Goal: Entertainment & Leisure: Consume media (video, audio)

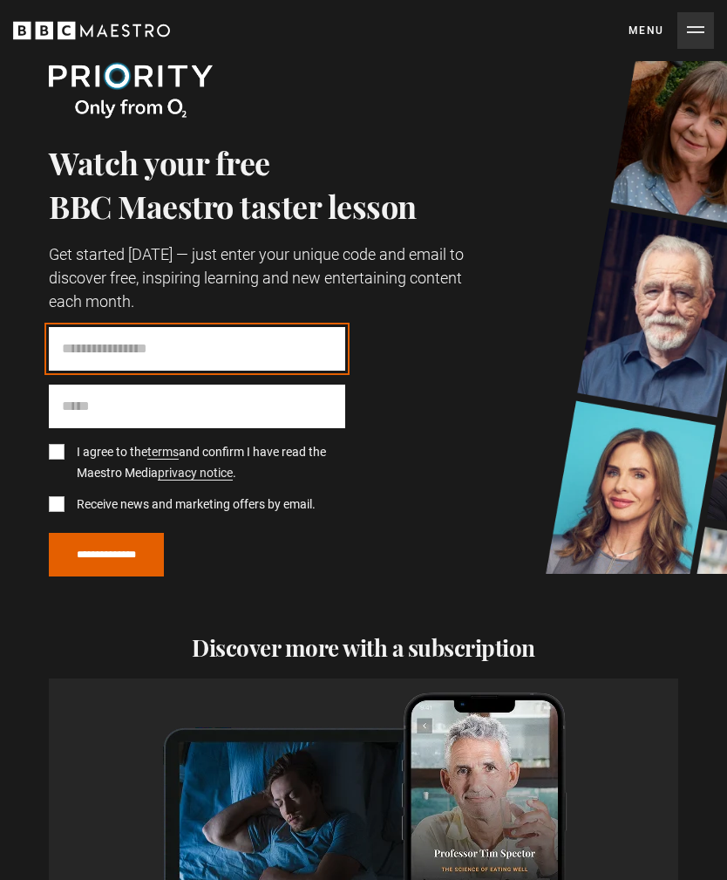
click at [216, 345] on input "Code" at bounding box center [197, 349] width 296 height 44
click at [159, 348] on input "Code" at bounding box center [197, 349] width 296 height 44
paste input "********"
type input "********"
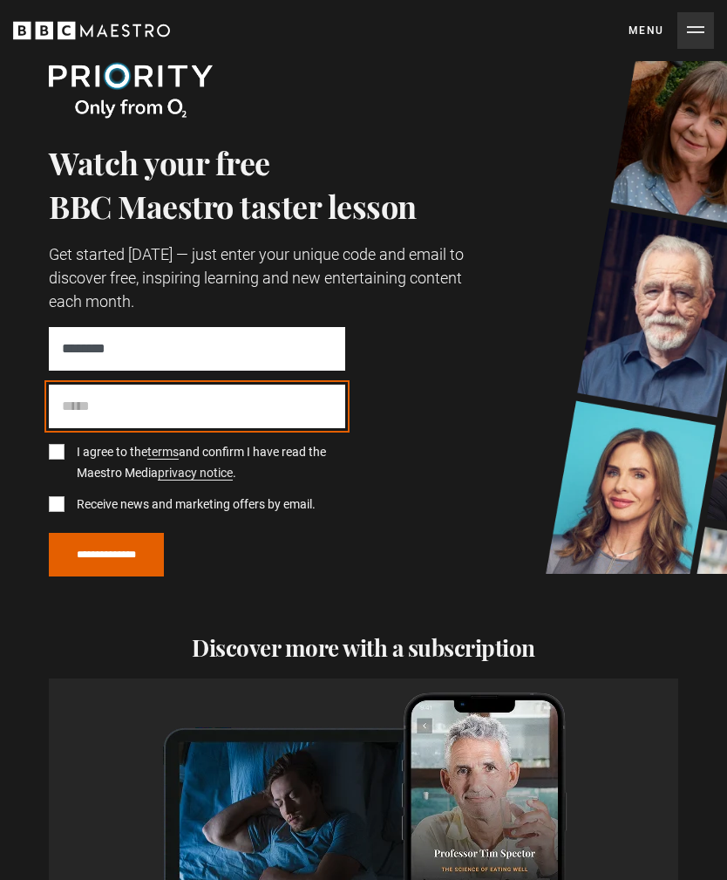
click at [169, 408] on input "Email" at bounding box center [197, 407] width 296 height 44
type input "**********"
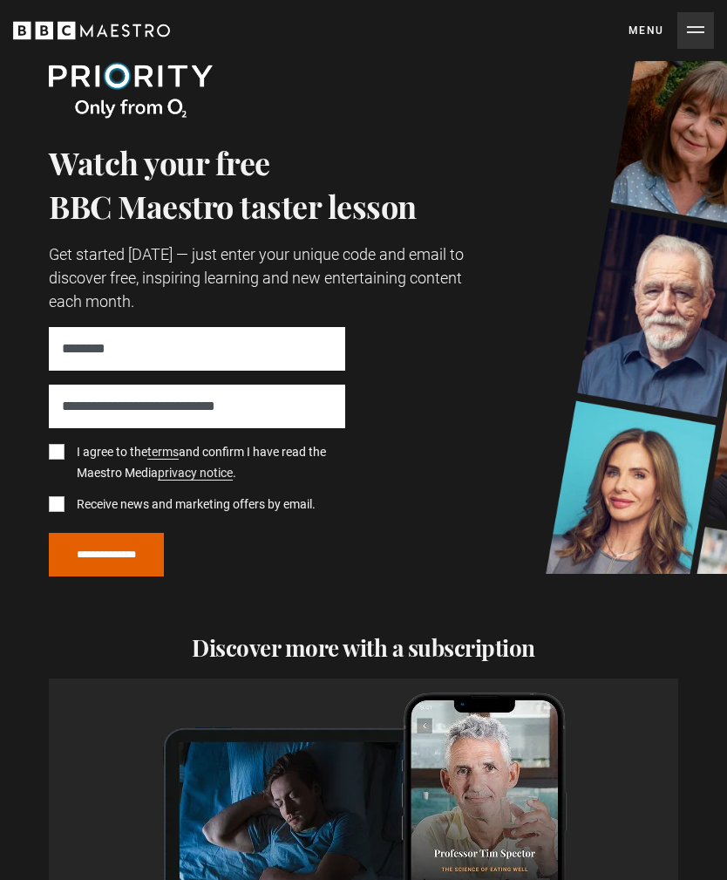
click at [70, 451] on label "I agree to the terms and confirm I have read the Maestro Media privacy notice ." at bounding box center [208, 463] width 276 height 42
click at [70, 502] on label "Receive news and marketing offers by email." at bounding box center [193, 504] width 246 height 21
click at [125, 552] on input "**********" at bounding box center [106, 555] width 115 height 44
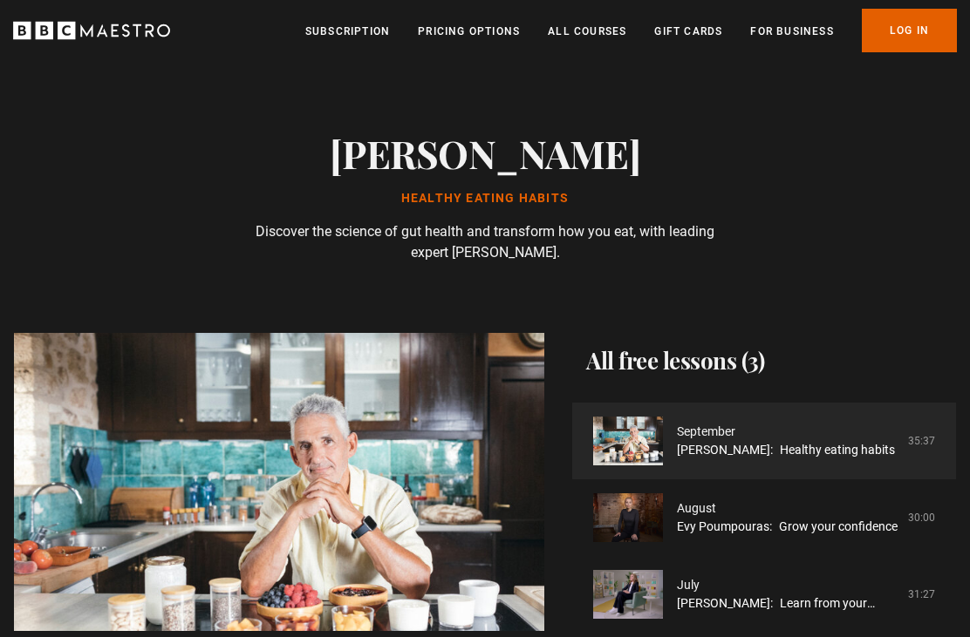
click at [726, 441] on link "Professor Tim Spector: Healthy eating habits" at bounding box center [786, 450] width 218 height 18
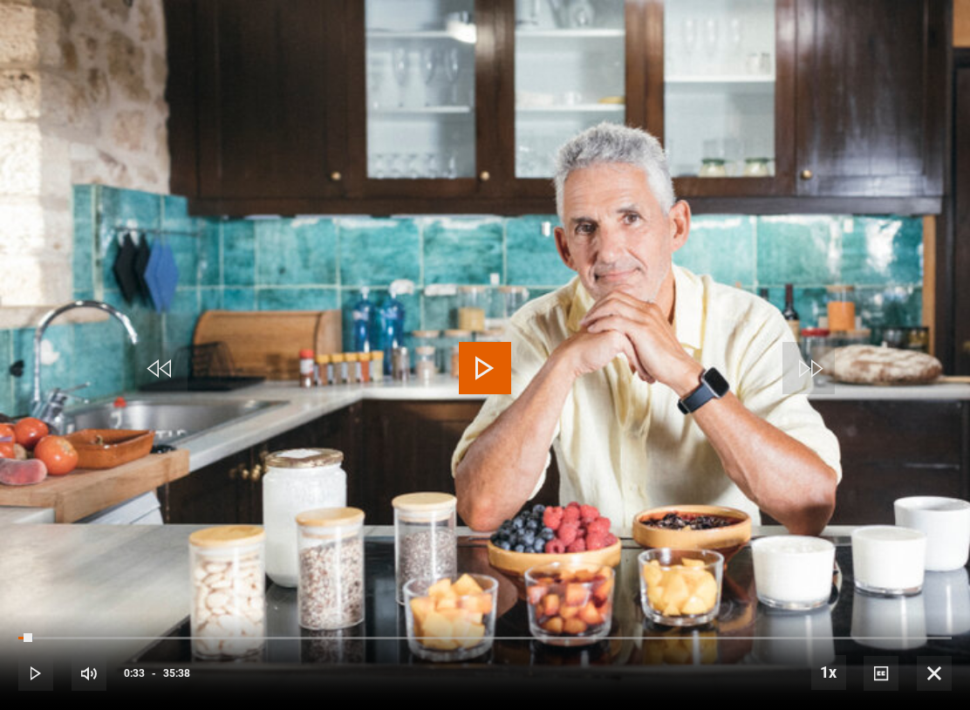
click at [44, 637] on div "Loaded : 1.63%" at bounding box center [484, 638] width 933 height 3
click at [49, 637] on div "10s Skip Back 10 seconds Play 10s Skip Forward 10 seconds Loaded : 1.93% Play M…" at bounding box center [485, 661] width 970 height 97
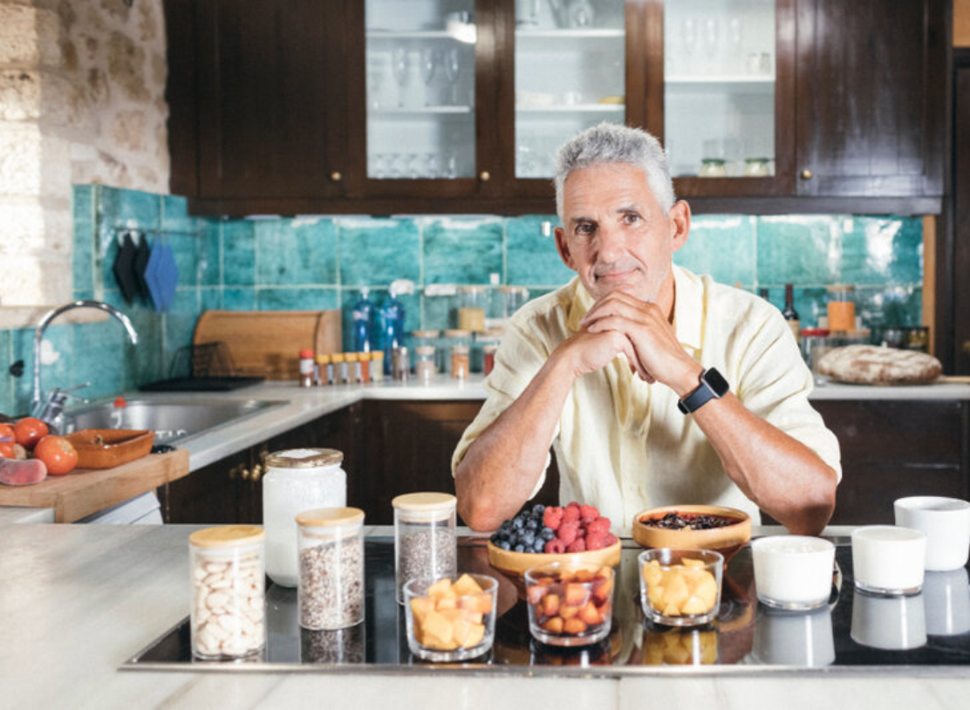
click at [619, 388] on video-js "Video Player is loading. Play Lesson Healthy eating habits 10s Skip Back 10 sec…" at bounding box center [485, 355] width 970 height 710
click at [449, 294] on video-js "Video Player is loading. Play Lesson Healthy eating habits 10s Skip Back 10 sec…" at bounding box center [485, 355] width 970 height 710
click at [277, 561] on video-js "Video Player is loading. Play Lesson Healthy eating habits 10s Skip Back 10 sec…" at bounding box center [485, 355] width 970 height 710
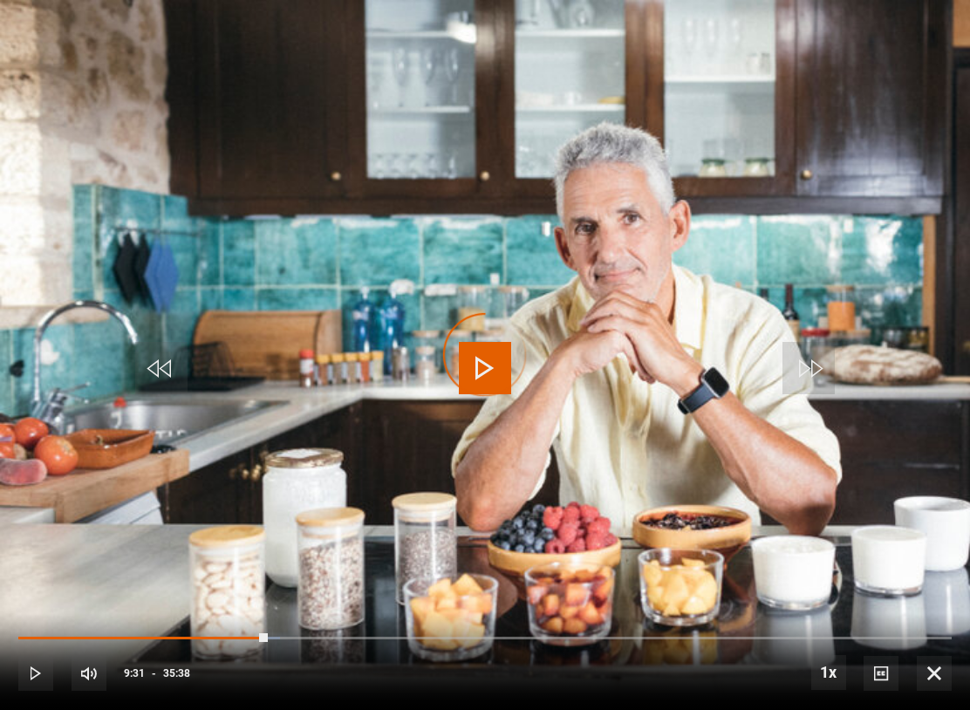
click at [268, 637] on div "Progress Bar" at bounding box center [142, 638] width 249 height 3
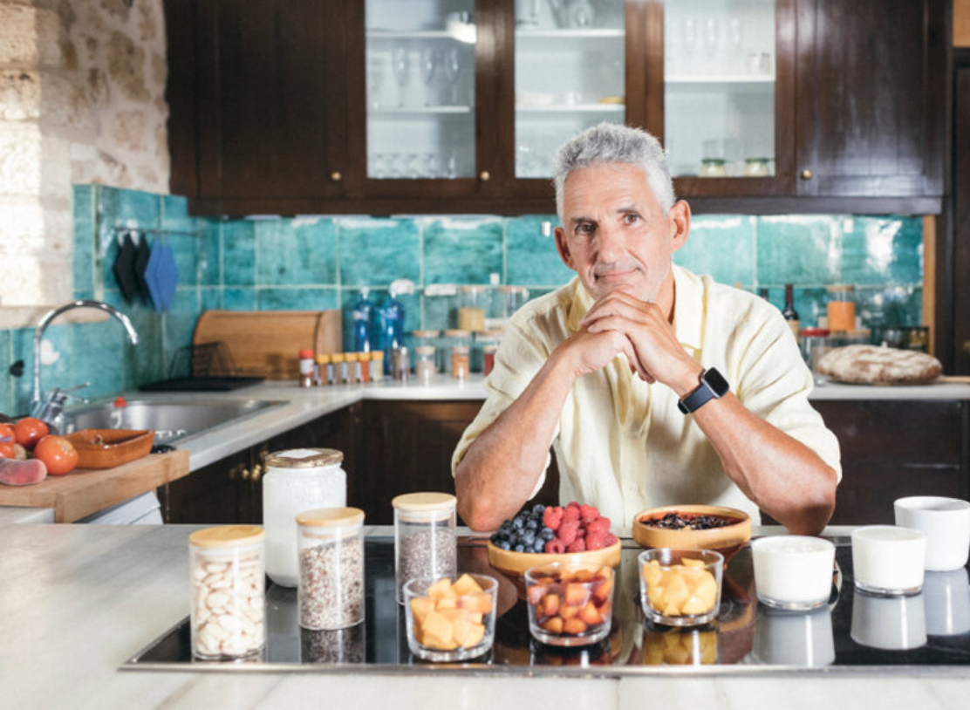
click at [364, 480] on video-js "Video Player is loading. Play Lesson Healthy eating habits 10s Skip Back 10 sec…" at bounding box center [485, 355] width 970 height 710
click at [457, 304] on video-js "Video Player is loading. Play Lesson Healthy eating habits 10s Skip Back 10 sec…" at bounding box center [485, 355] width 970 height 710
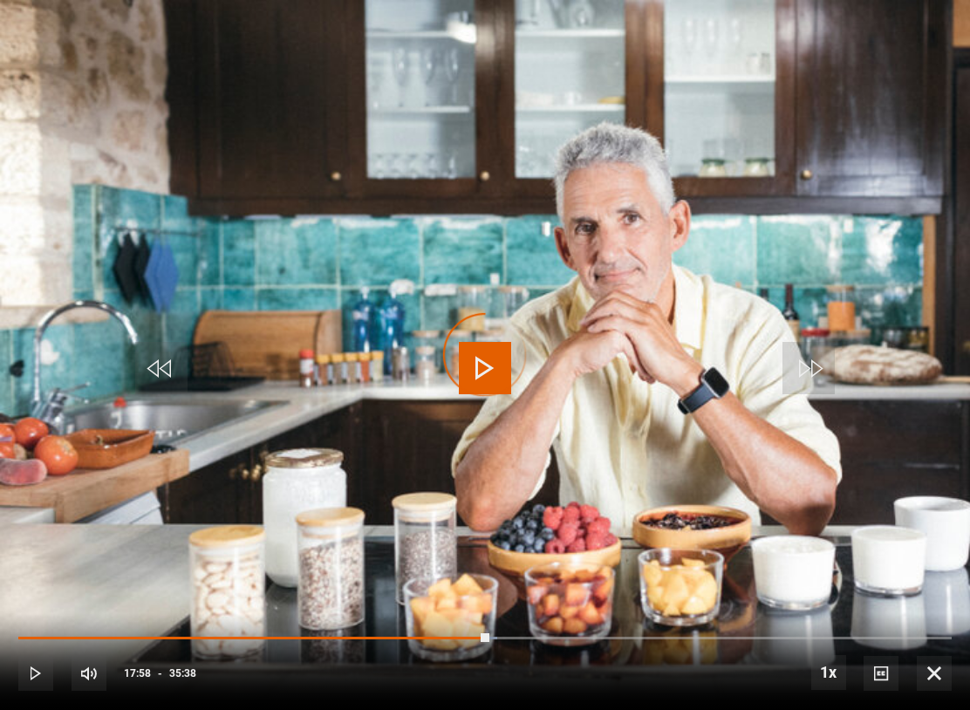
click at [489, 637] on div "Progress Bar" at bounding box center [253, 638] width 471 height 3
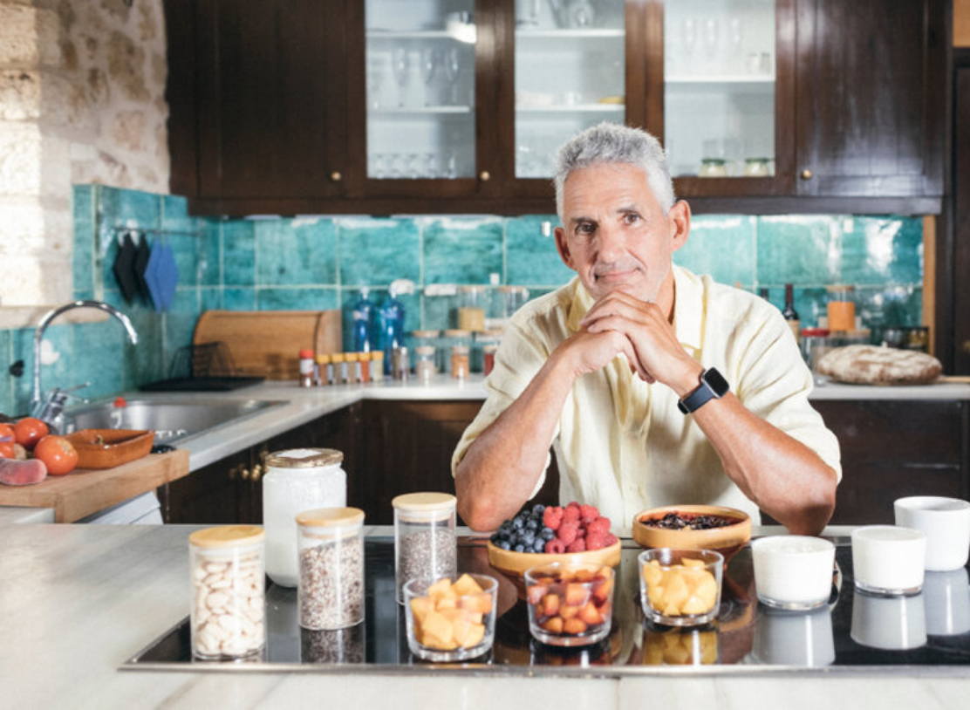
click at [784, 296] on video-js "Video Player is loading. Play Lesson Healthy eating habits 10s Skip Back 10 sec…" at bounding box center [485, 355] width 970 height 710
click at [549, 394] on video-js "Video Player is loading. Play Lesson Healthy eating habits 10s Skip Back 10 sec…" at bounding box center [485, 355] width 970 height 710
click at [541, 299] on video-js "Video Player is loading. Play Lesson Healthy eating habits 10s Skip Back 10 sec…" at bounding box center [485, 355] width 970 height 710
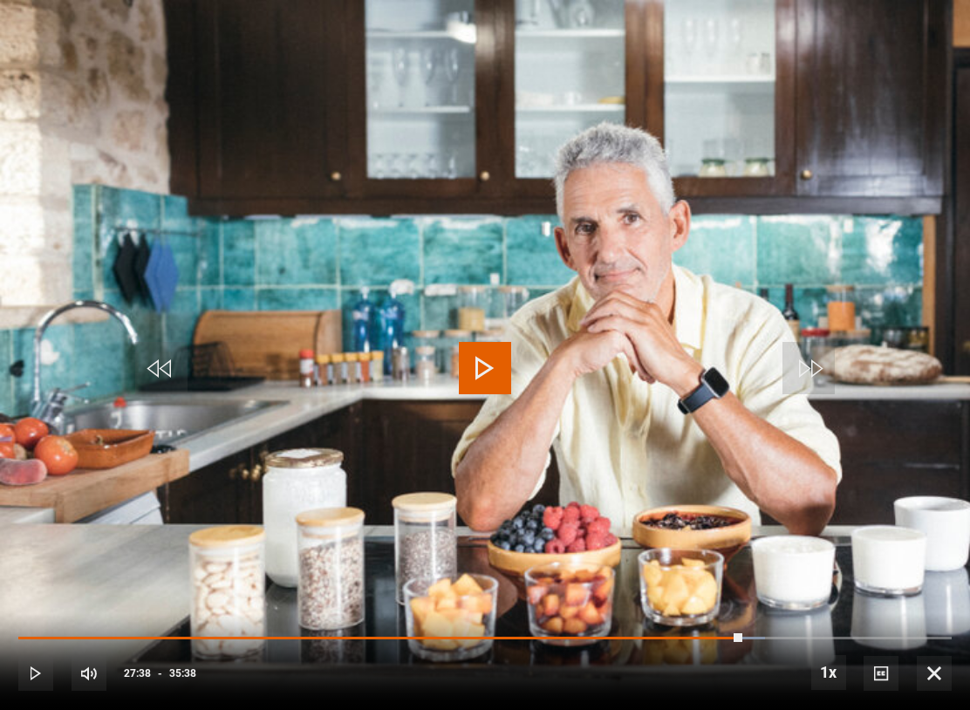
click at [514, 378] on button "Play" at bounding box center [484, 368] width 61 height 78
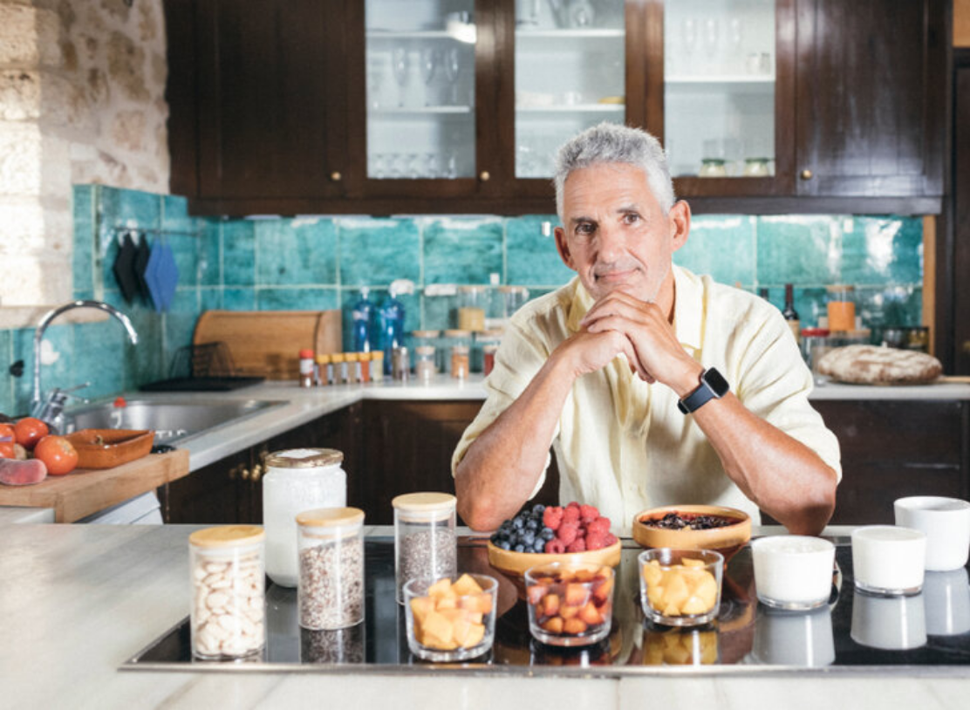
click at [516, 320] on video-js "Video Player is loading. Play Lesson Healthy eating habits 10s Skip Back 10 sec…" at bounding box center [485, 355] width 970 height 710
click at [632, 304] on video-js "Video Player is loading. Play Lesson Healthy eating habits 10s Skip Back 10 sec…" at bounding box center [485, 355] width 970 height 710
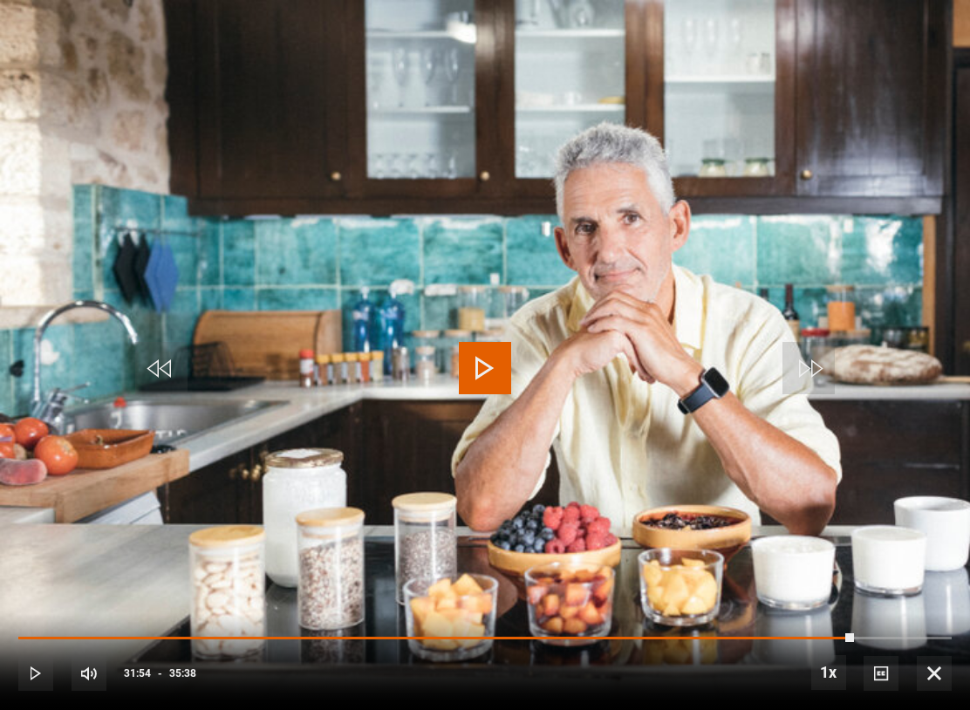
click at [490, 405] on button "Play" at bounding box center [484, 368] width 61 height 78
click at [623, 449] on video-js "Video Player is loading. Play Lesson Healthy eating habits 10s Skip Back 10 sec…" at bounding box center [485, 355] width 970 height 710
click at [514, 356] on button "Play" at bounding box center [484, 368] width 61 height 78
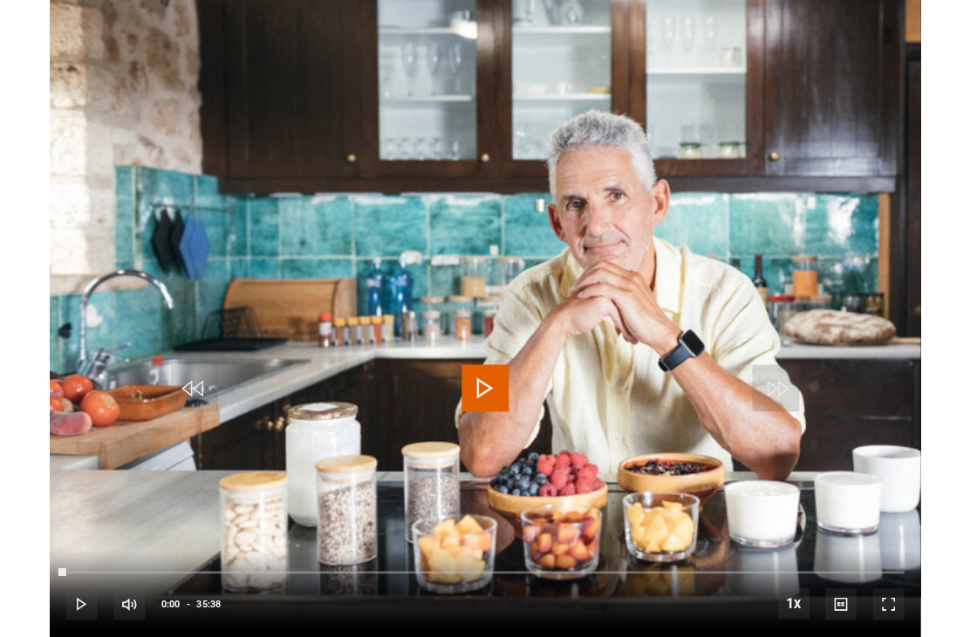
scroll to position [263, 0]
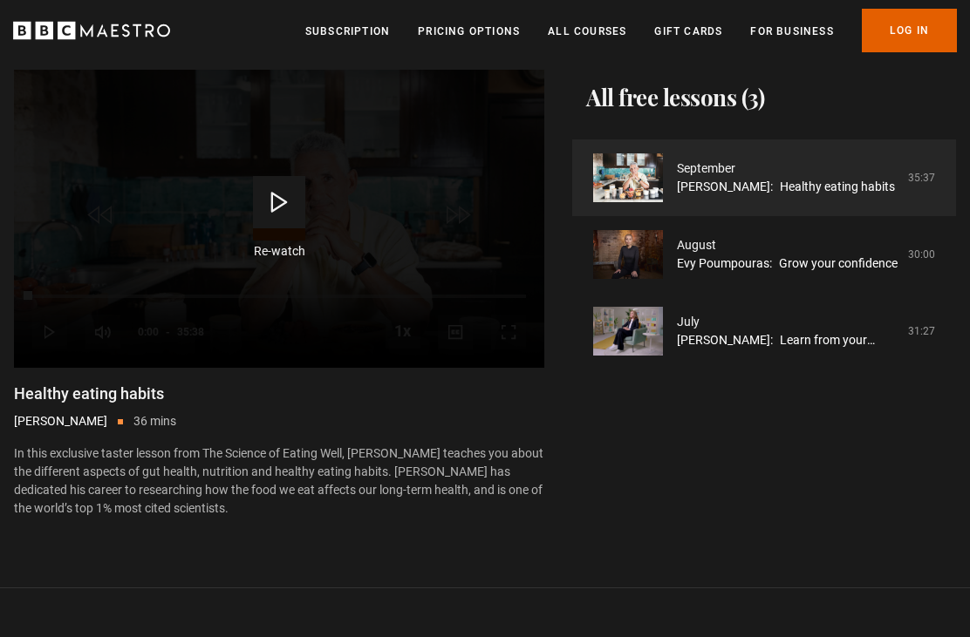
click at [378, 24] on link "Subscription" at bounding box center [347, 31] width 85 height 17
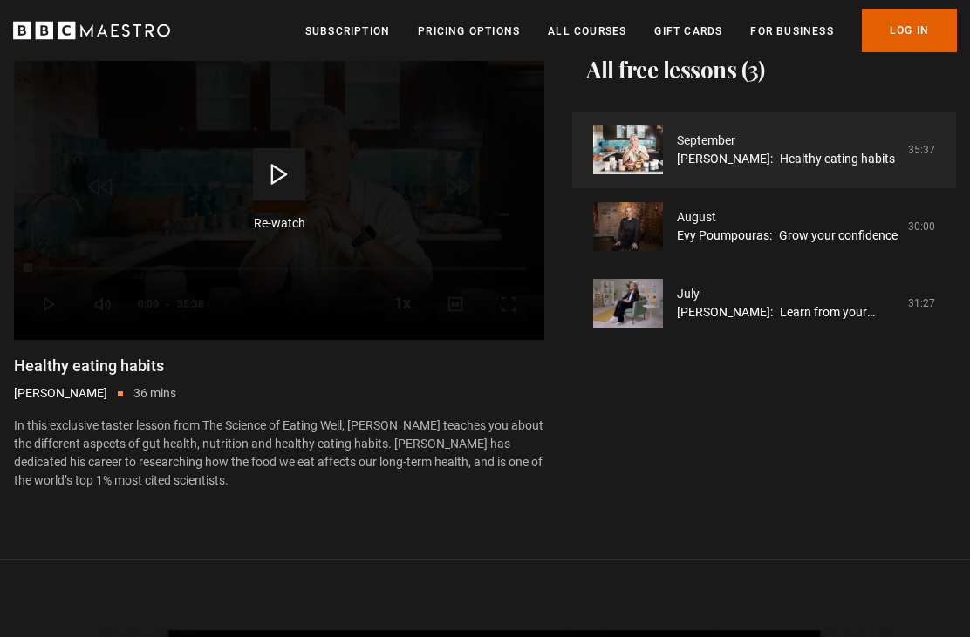
scroll to position [291, 0]
click at [692, 303] on link "Trinny Woodall: Learn from your setbacks" at bounding box center [787, 312] width 221 height 18
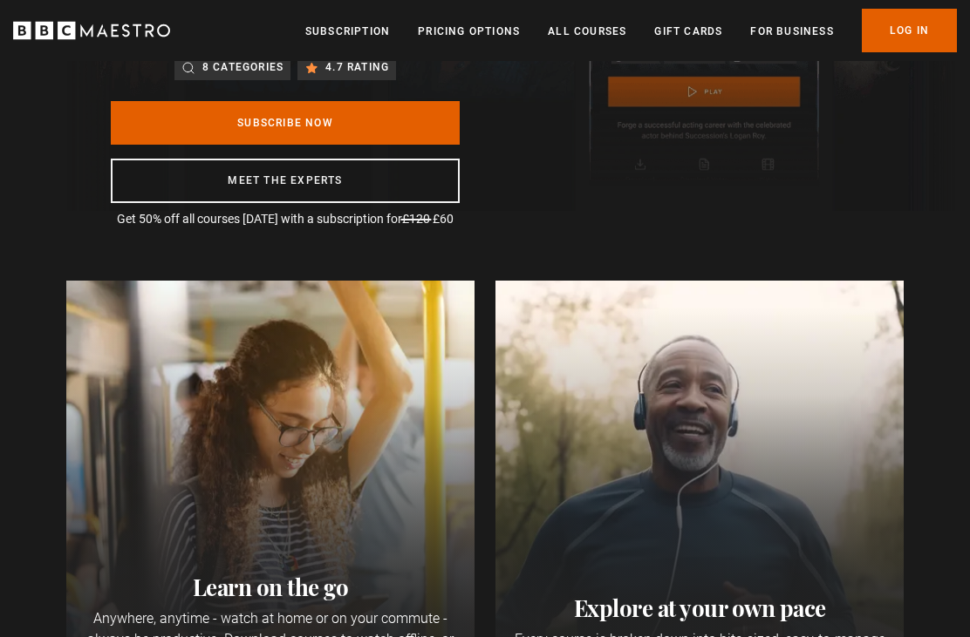
scroll to position [289, 0]
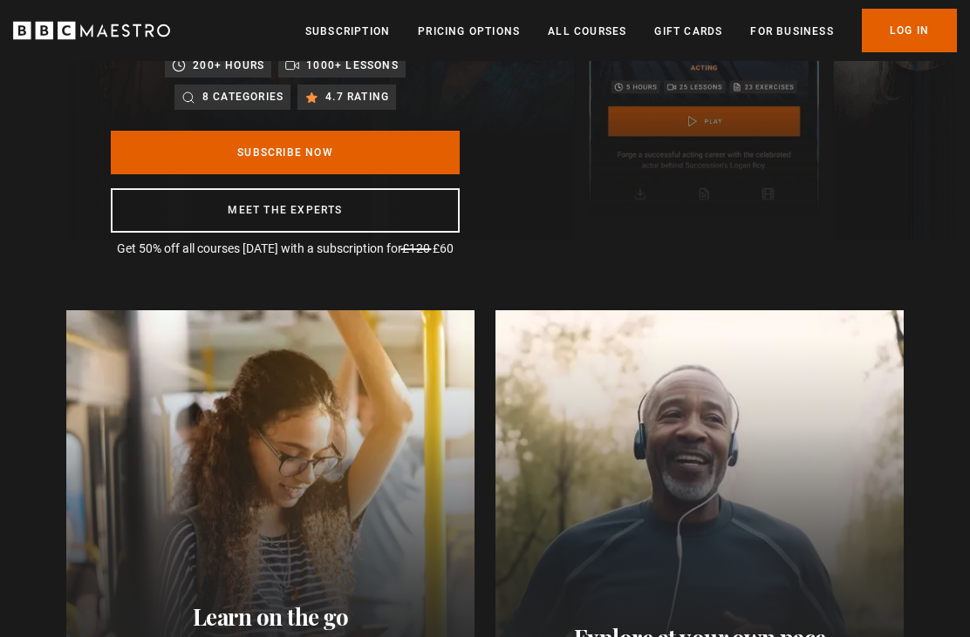
click at [501, 24] on link "Pricing Options" at bounding box center [469, 31] width 102 height 17
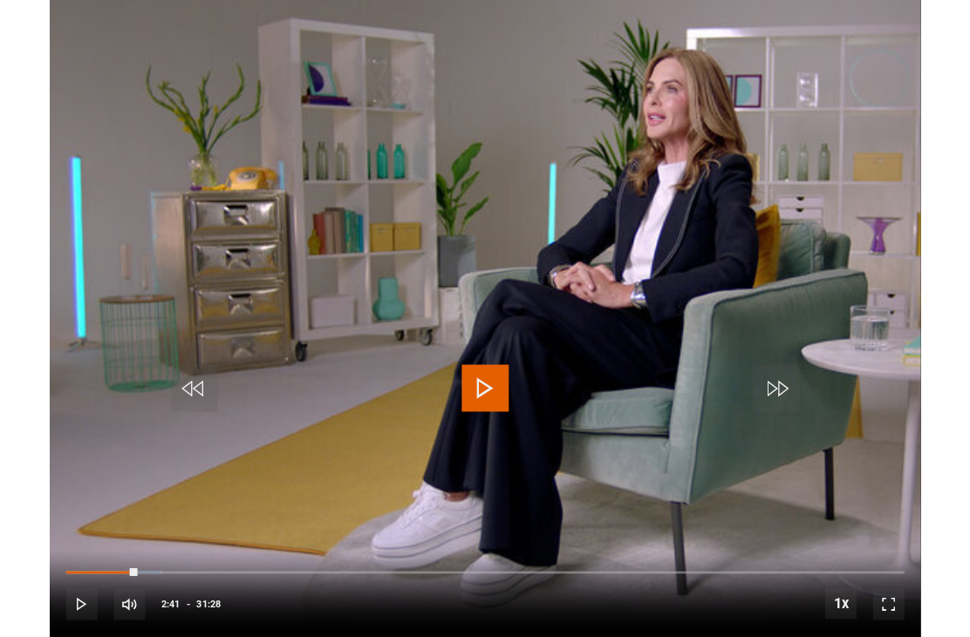
scroll to position [263, 0]
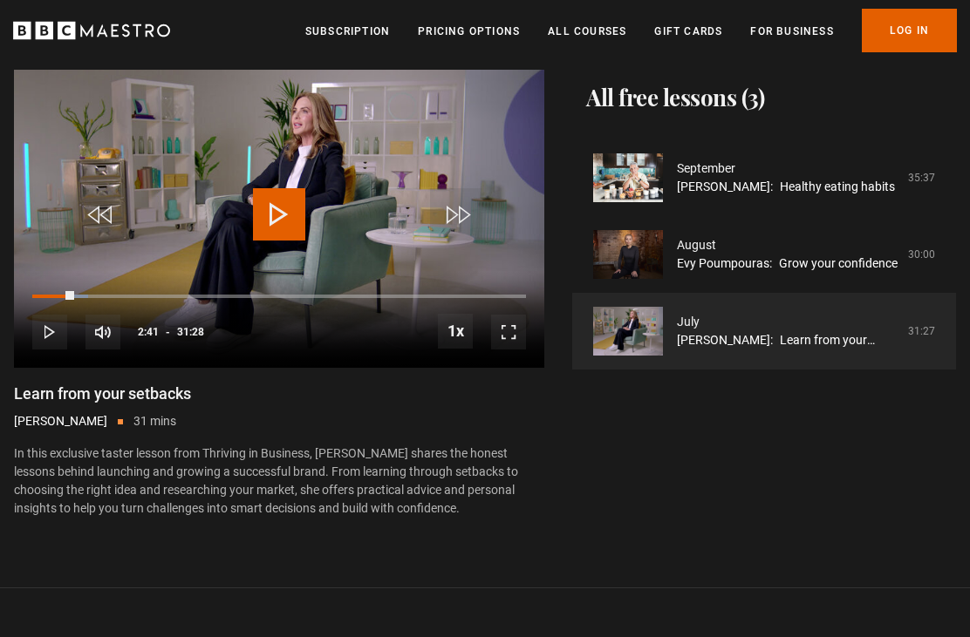
click at [680, 2] on header "Menu Close Subscription Pricing Options All Courses Gift Cards For business Alr…" at bounding box center [485, 30] width 970 height 61
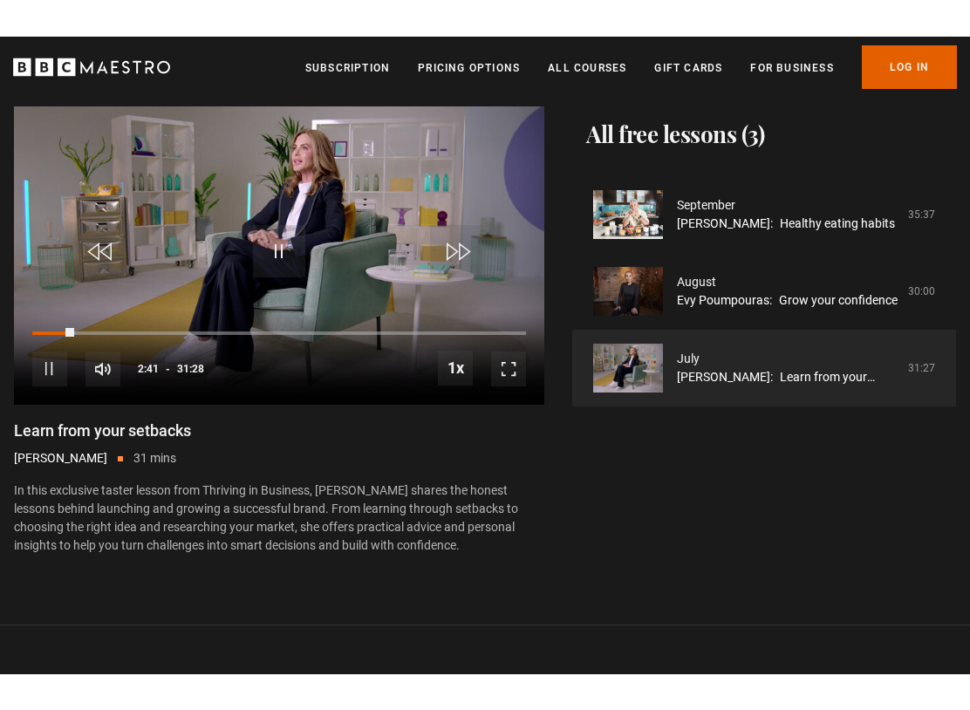
scroll to position [0, 0]
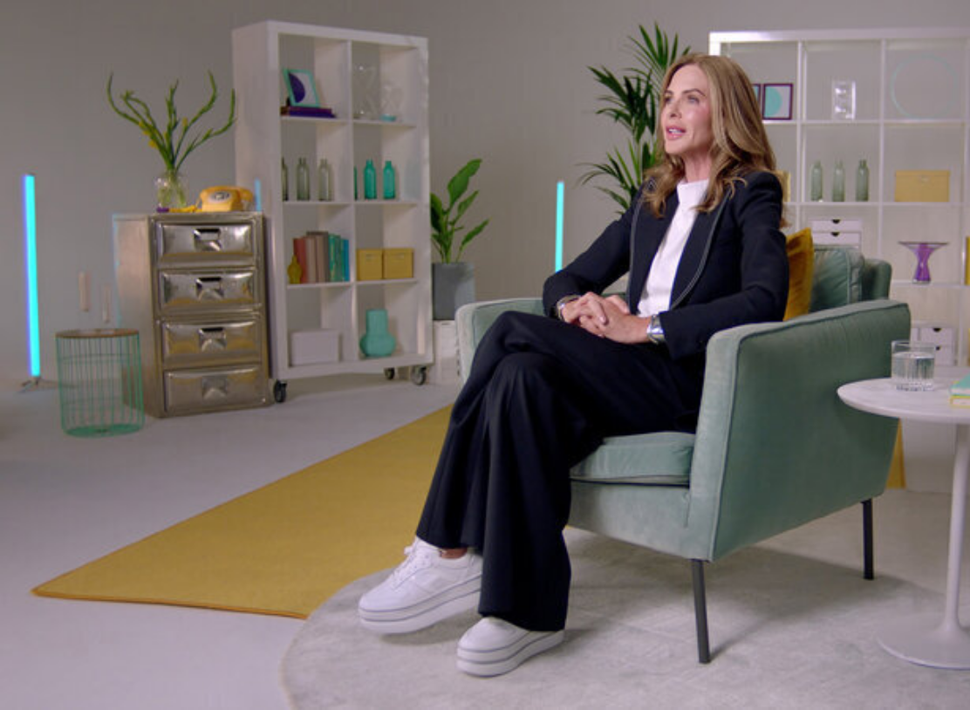
click at [513, 358] on button "Pause" at bounding box center [484, 368] width 61 height 78
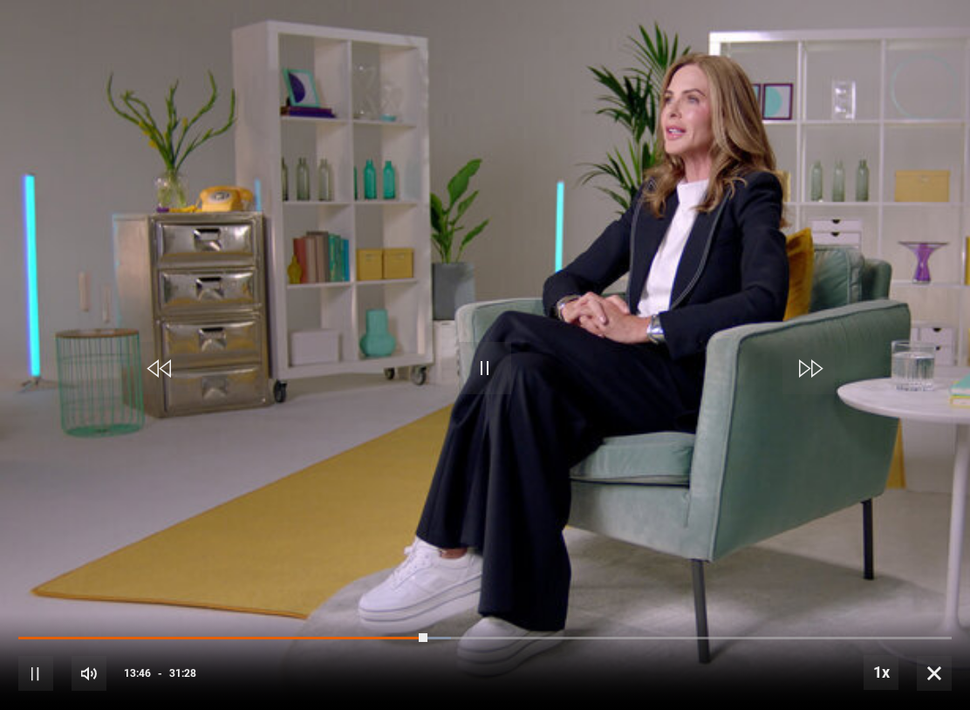
click at [733, 285] on video-js "Video Player is loading. Play Lesson Learn from your setbacks 10s Skip Back 10 …" at bounding box center [485, 355] width 970 height 710
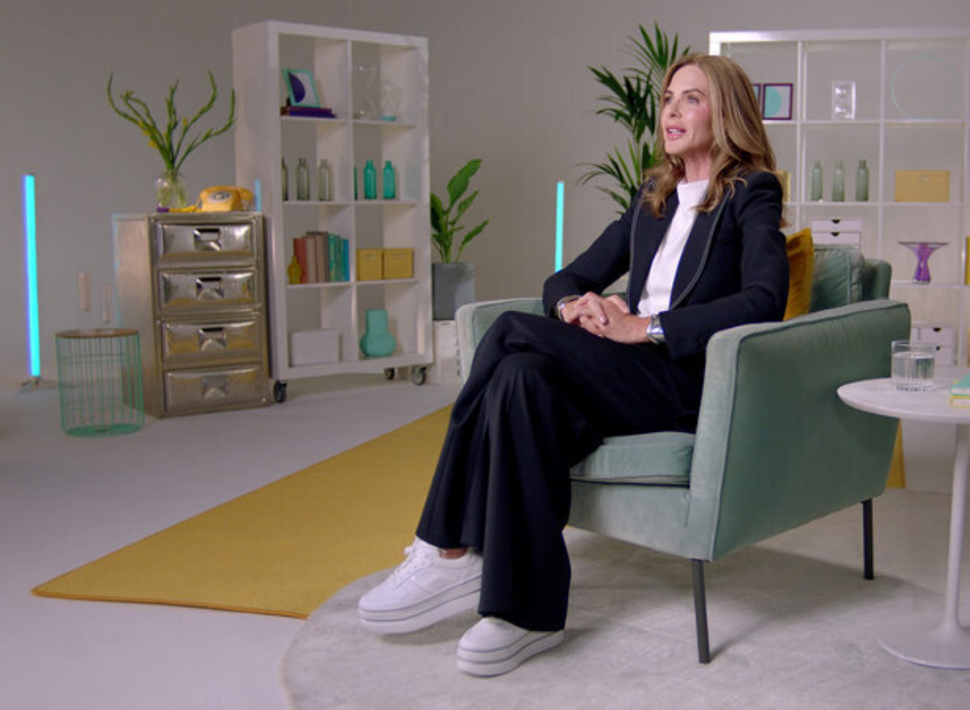
click at [636, 364] on video-js "Video Player is loading. Play Lesson Learn from your setbacks 10s Skip Back 10 …" at bounding box center [485, 355] width 970 height 710
